Goal: Information Seeking & Learning: Learn about a topic

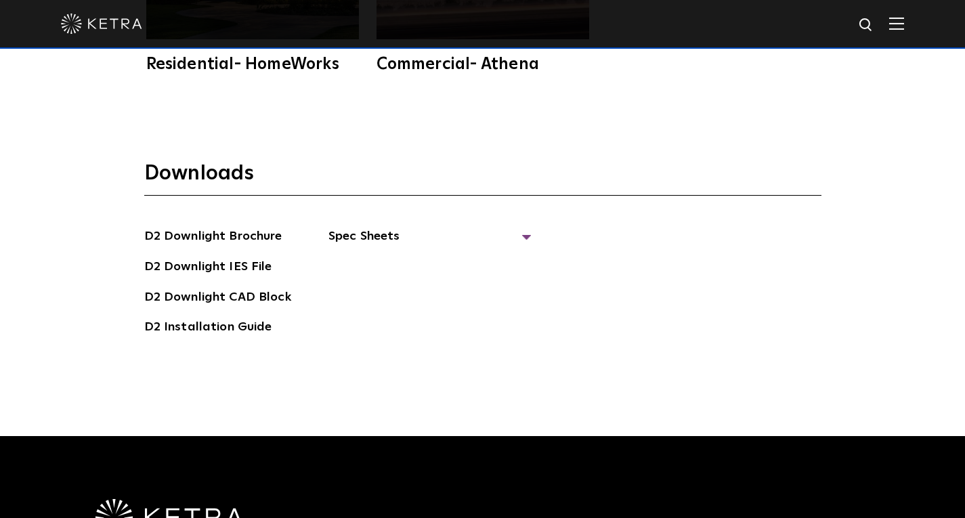
scroll to position [3560, 0]
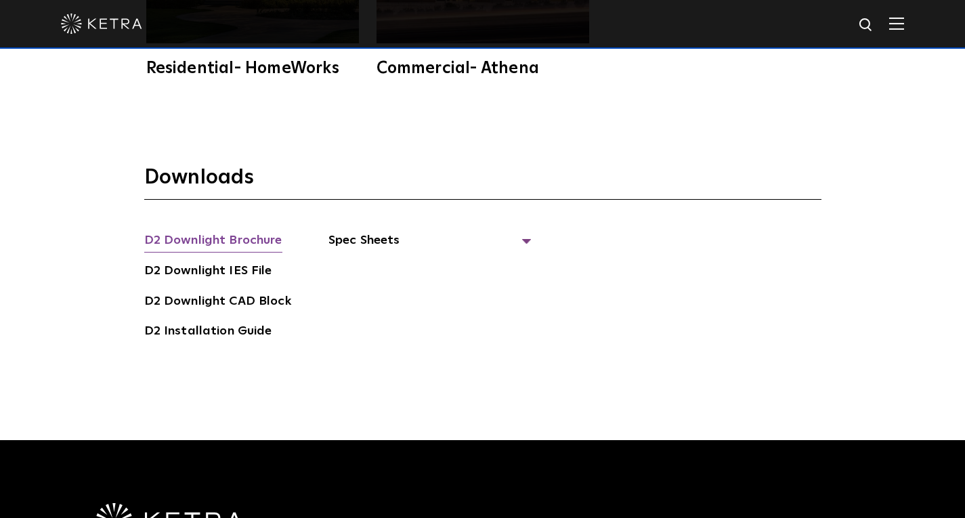
click at [235, 231] on link "D2 Downlight Brochure" at bounding box center [213, 242] width 138 height 22
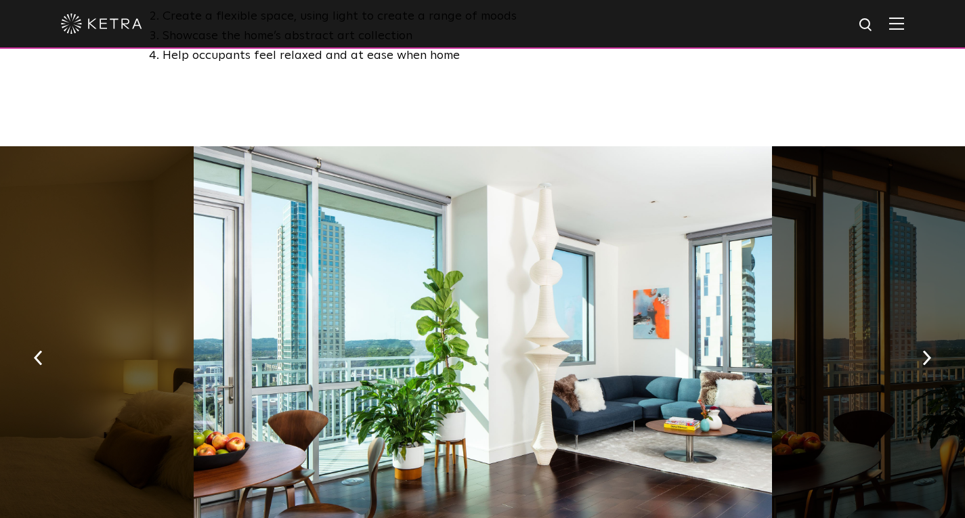
scroll to position [837, 0]
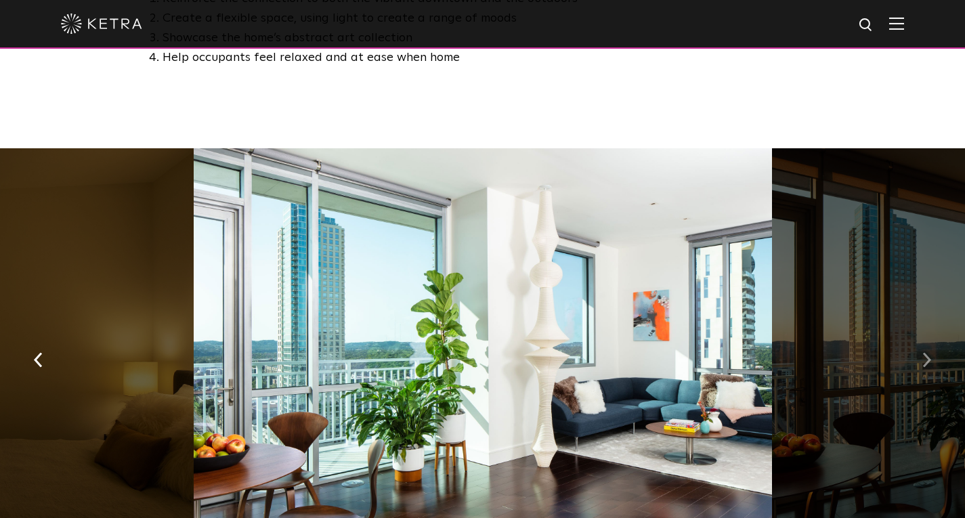
click at [930, 353] on img "button" at bounding box center [926, 360] width 9 height 15
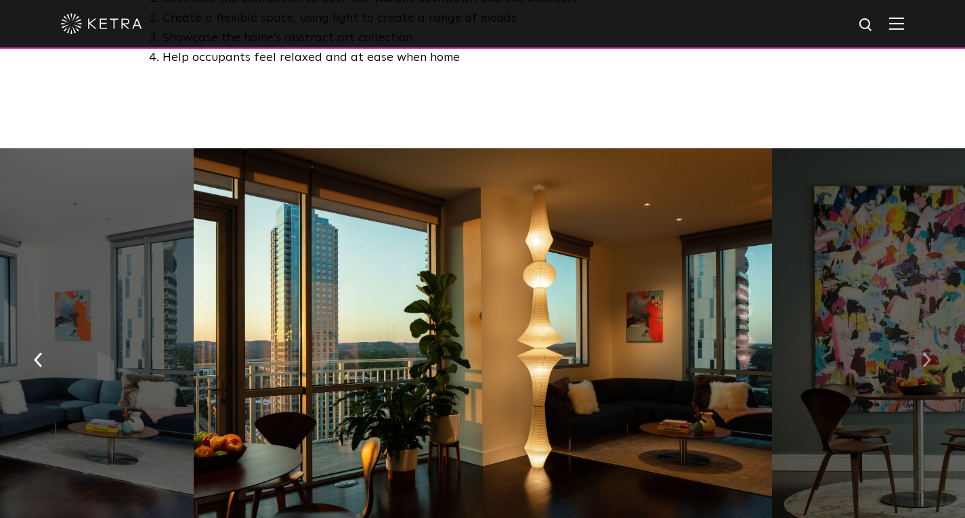
click at [930, 353] on img "button" at bounding box center [926, 360] width 9 height 15
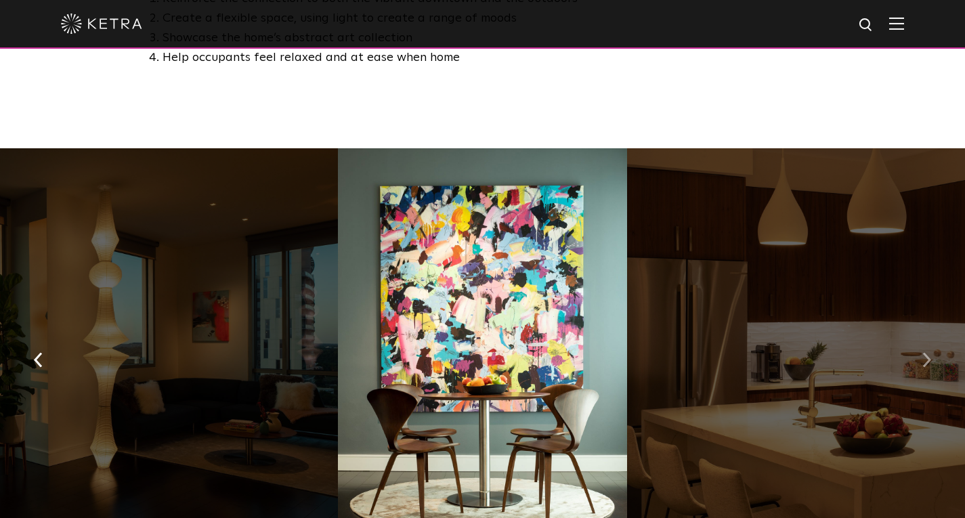
click at [930, 353] on img "button" at bounding box center [926, 360] width 9 height 15
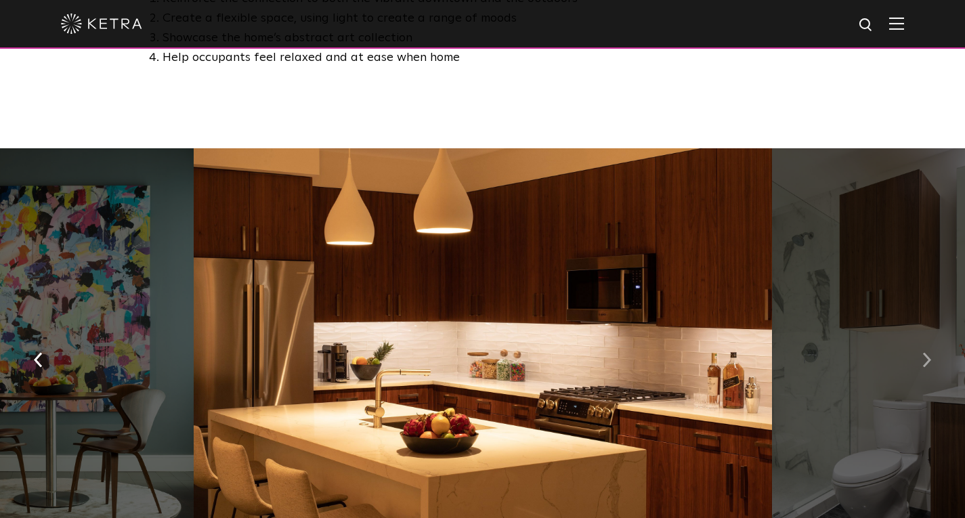
click at [930, 353] on img "button" at bounding box center [926, 360] width 9 height 15
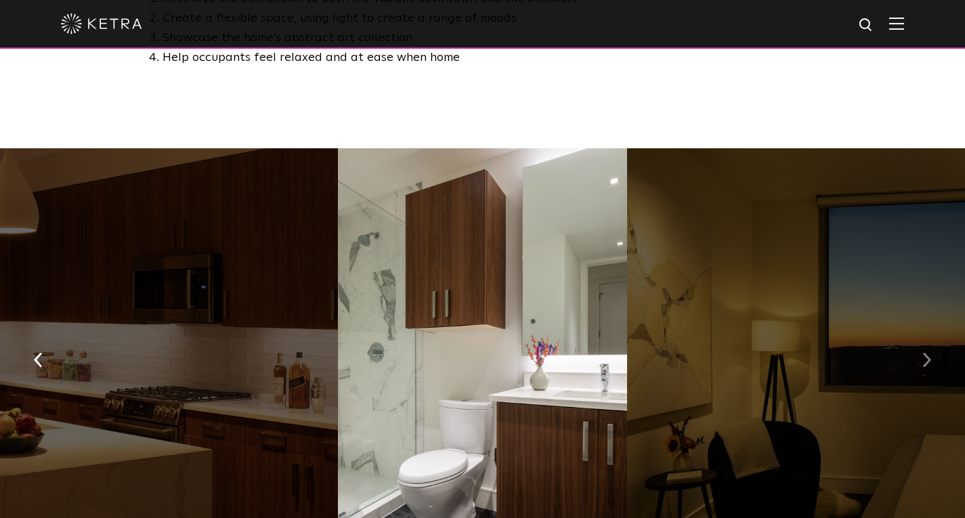
click at [930, 353] on img "button" at bounding box center [926, 360] width 9 height 15
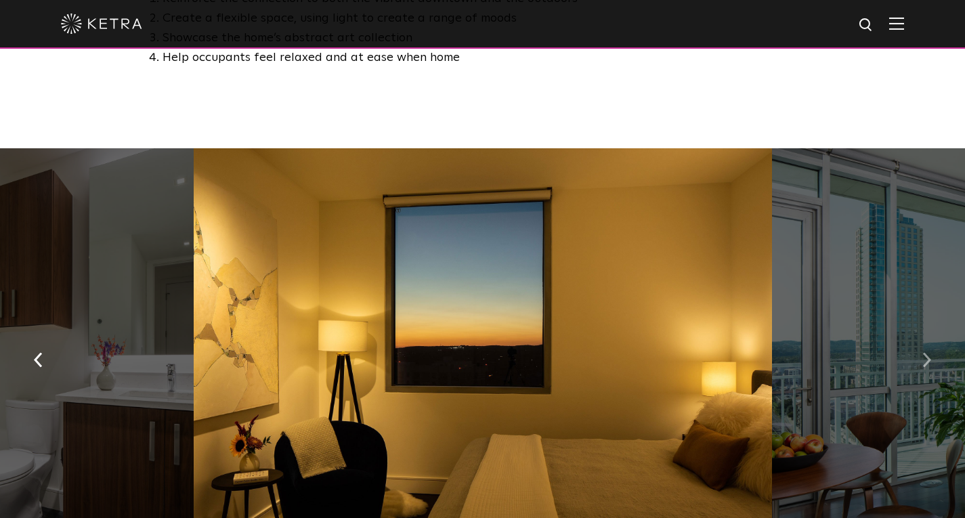
click at [930, 353] on img "button" at bounding box center [926, 360] width 9 height 15
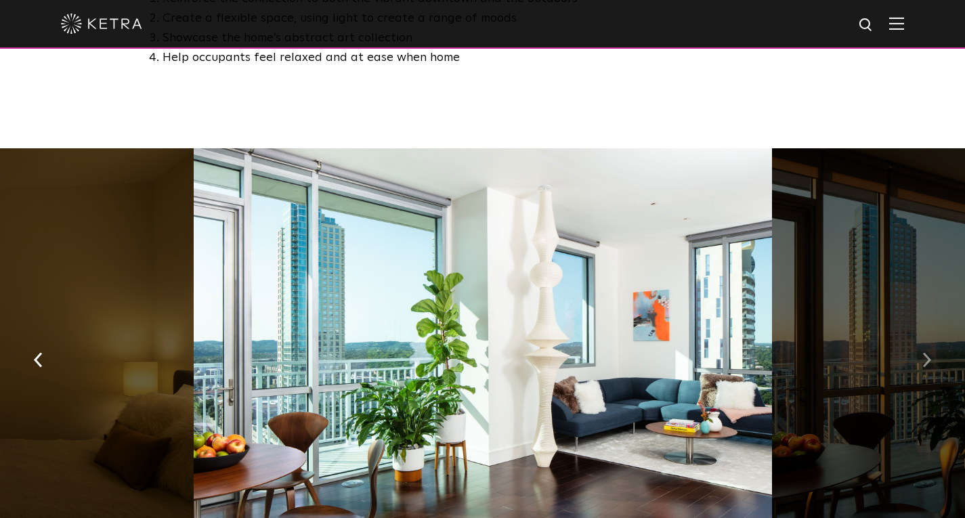
click at [930, 353] on img "button" at bounding box center [926, 360] width 9 height 15
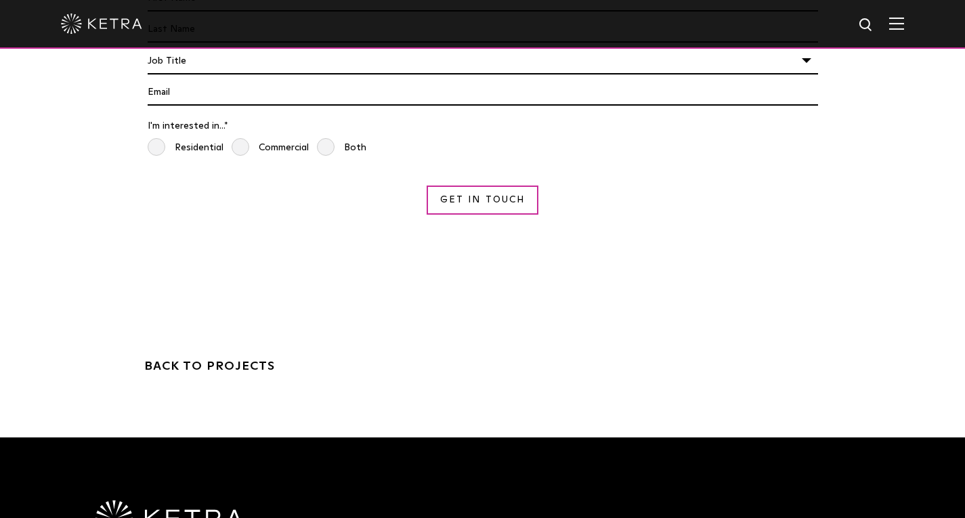
scroll to position [4013, 0]
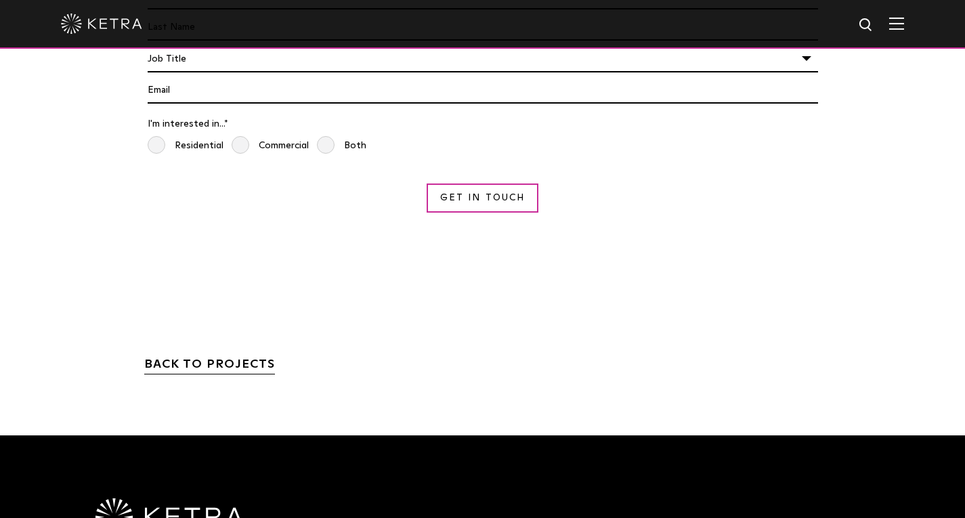
click at [240, 358] on link "BACK TO PROJECTS" at bounding box center [209, 366] width 131 height 16
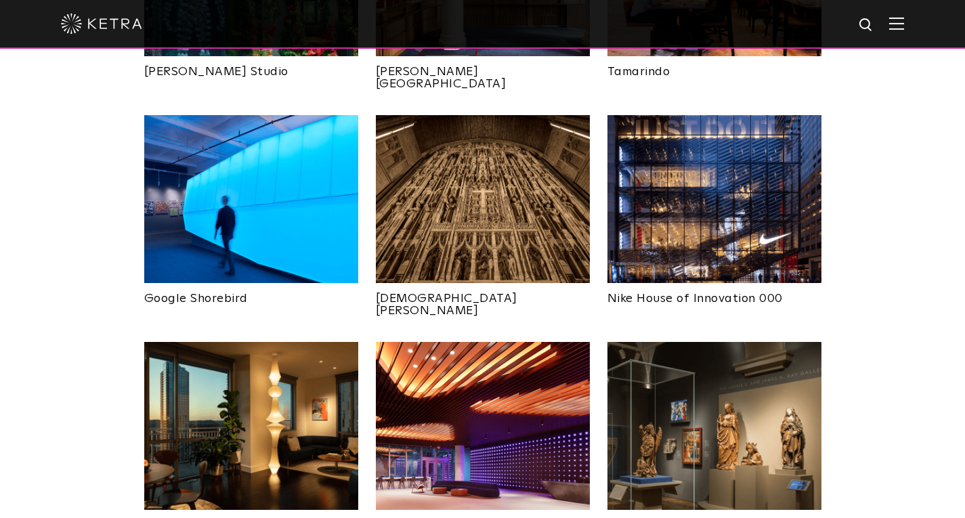
scroll to position [959, 0]
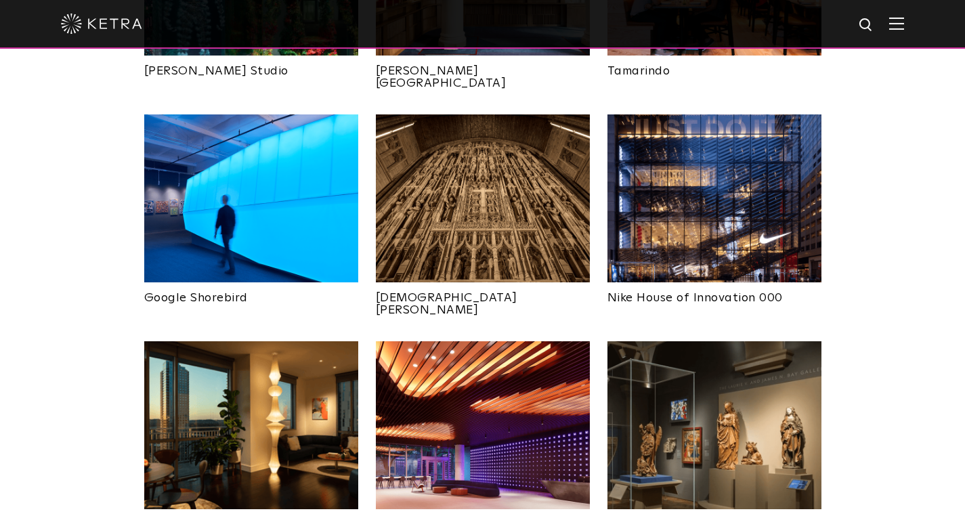
click at [742, 184] on img at bounding box center [714, 198] width 214 height 168
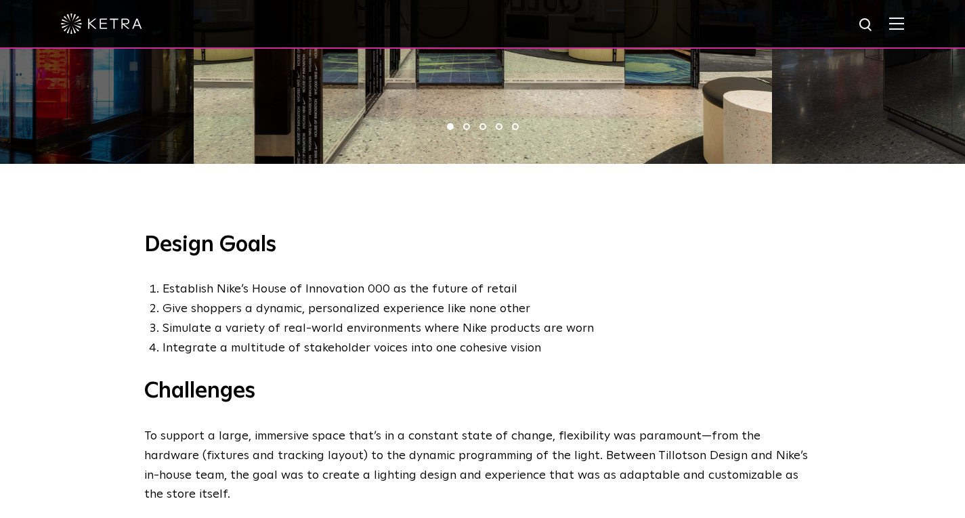
scroll to position [1050, 0]
